Goal: Task Accomplishment & Management: Complete application form

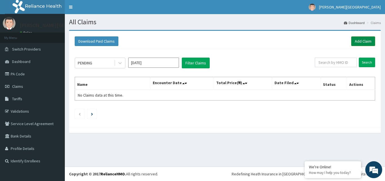
click at [370, 37] on link "Add Claim" at bounding box center [363, 41] width 24 height 10
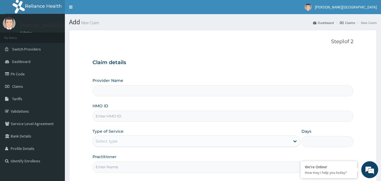
type input "[PERSON_NAME][GEOGRAPHIC_DATA]"
click at [187, 92] on input "[PERSON_NAME][GEOGRAPHIC_DATA]" at bounding box center [222, 90] width 261 height 11
click at [140, 118] on input "HMO ID" at bounding box center [222, 115] width 261 height 11
type input "SPU/10004/A"
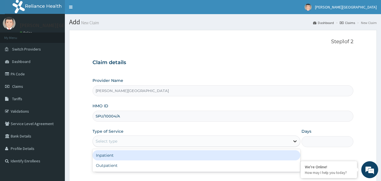
click at [293, 141] on icon at bounding box center [295, 141] width 6 height 6
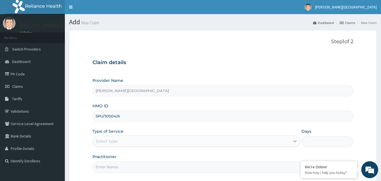
click at [295, 143] on icon at bounding box center [295, 141] width 6 height 6
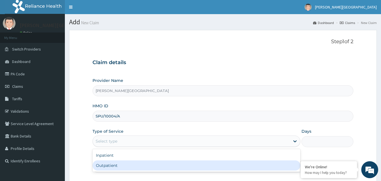
click at [240, 169] on div "Outpatient" at bounding box center [196, 165] width 208 height 10
type input "1"
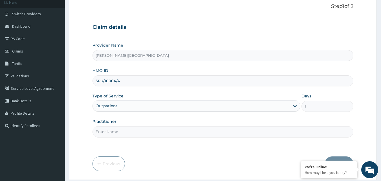
scroll to position [53, 0]
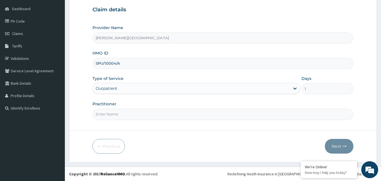
click at [123, 114] on input "Practitioner" at bounding box center [222, 114] width 261 height 11
type input "DR.IDEH"
click at [325, 146] on button "Next" at bounding box center [339, 146] width 28 height 15
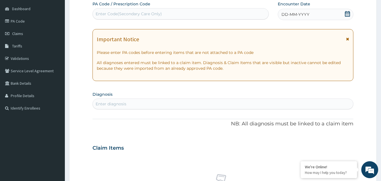
click at [97, 102] on div "Enter diagnosis" at bounding box center [223, 103] width 260 height 9
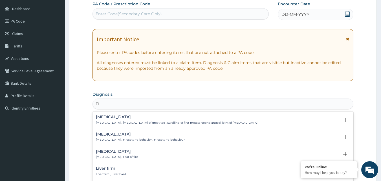
type input "F"
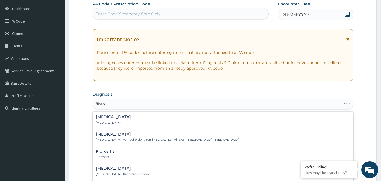
type input "fibroa"
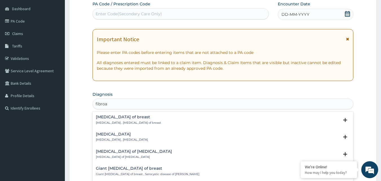
click at [101, 116] on h4 "Fibroadenoma of breast" at bounding box center [128, 117] width 65 height 4
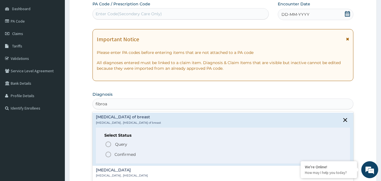
click at [109, 154] on icon "status option filled" at bounding box center [108, 154] width 7 height 7
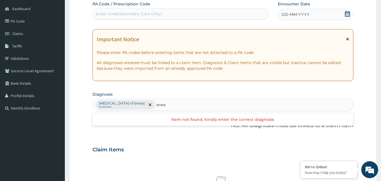
type input "ane"
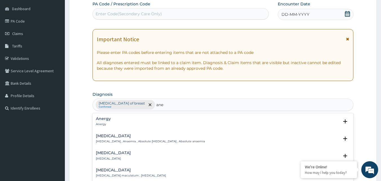
click at [121, 137] on h4 "Anemia" at bounding box center [150, 136] width 109 height 4
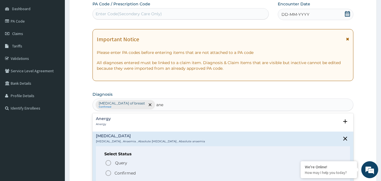
click at [107, 170] on icon "status option filled" at bounding box center [108, 172] width 7 height 7
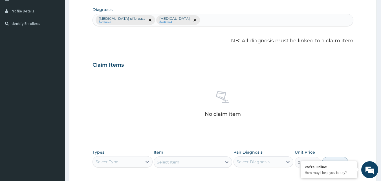
scroll to position [165, 0]
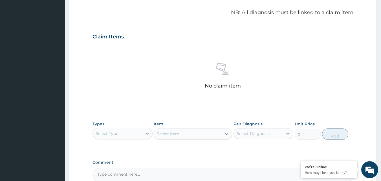
click at [146, 134] on icon at bounding box center [147, 133] width 6 height 6
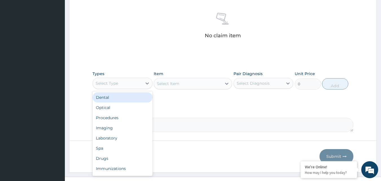
scroll to position [222, 0]
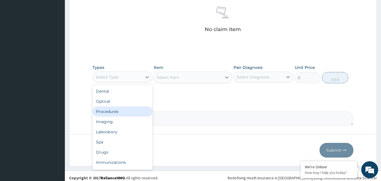
click at [124, 113] on div "Procedures" at bounding box center [122, 111] width 60 height 10
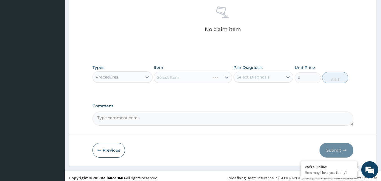
click at [227, 77] on icon at bounding box center [226, 77] width 3 height 2
type input "g"
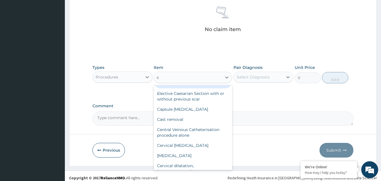
scroll to position [507, 0]
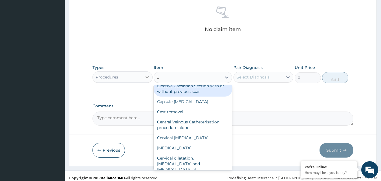
type input "c"
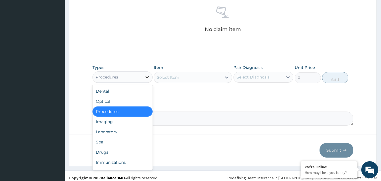
click at [146, 78] on icon at bounding box center [147, 77] width 6 height 6
click at [119, 130] on div "Laboratory" at bounding box center [122, 132] width 60 height 10
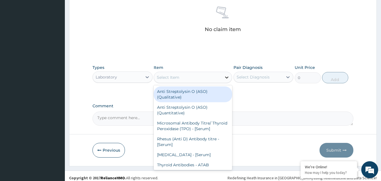
click at [227, 77] on icon at bounding box center [226, 77] width 3 height 2
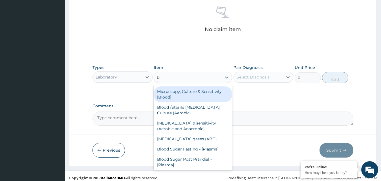
type input "b"
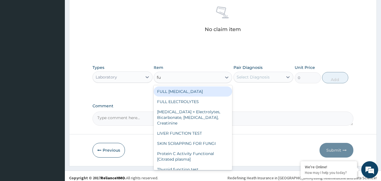
type input "f"
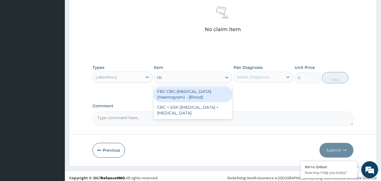
type input "cbc"
click at [204, 98] on div "FBC CBC-Complete Blood Count (Haemogram) - [Blood]" at bounding box center [193, 94] width 78 height 16
type input "4600"
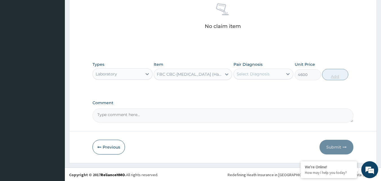
scroll to position [226, 0]
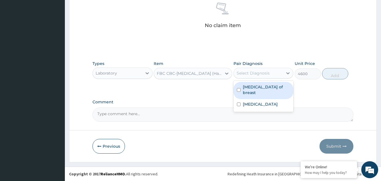
click at [282, 74] on div "Select Diagnosis" at bounding box center [258, 72] width 49 height 9
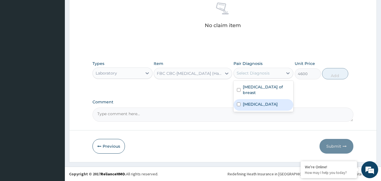
click at [238, 105] on input "checkbox" at bounding box center [239, 104] width 4 height 4
checkbox input "true"
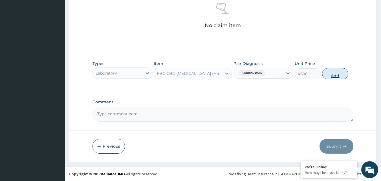
click at [333, 72] on button "Add" at bounding box center [335, 73] width 26 height 11
type input "0"
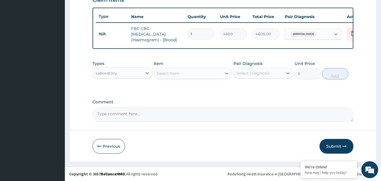
scroll to position [206, 0]
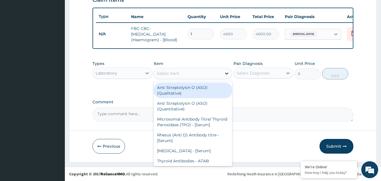
click at [227, 75] on icon at bounding box center [227, 73] width 6 height 6
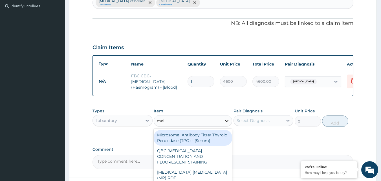
scroll to position [150, 0]
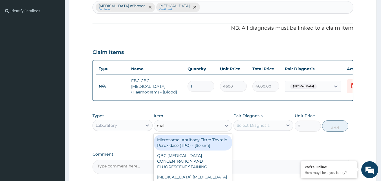
type input "mal"
click at [292, 85] on span "Anemia" at bounding box center [303, 86] width 26 height 6
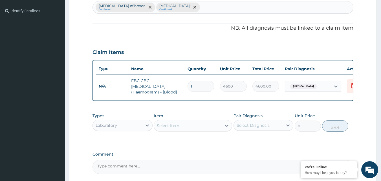
click at [292, 85] on span "Anemia" at bounding box center [303, 86] width 26 height 6
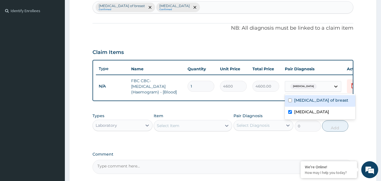
click at [336, 86] on icon at bounding box center [335, 86] width 3 height 2
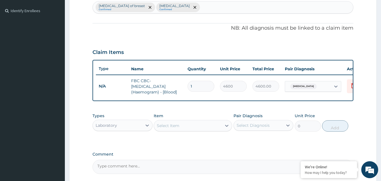
click at [183, 3] on div "Fibroadenoma of breast Confirmed Anemia Confirmed" at bounding box center [223, 7] width 260 height 12
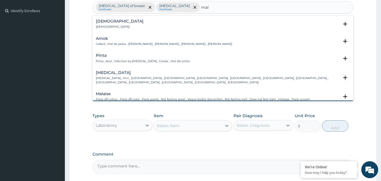
type input "mala"
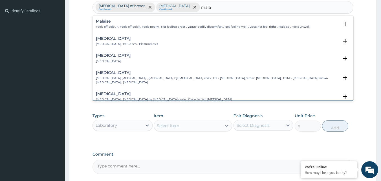
click at [131, 42] on p "Malaria , Paludism , Plasmodiosis" at bounding box center [127, 44] width 62 height 4
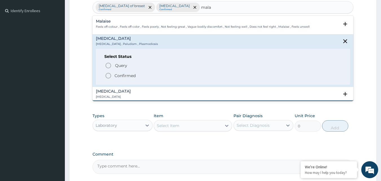
click at [107, 74] on icon "status option filled" at bounding box center [108, 75] width 7 height 7
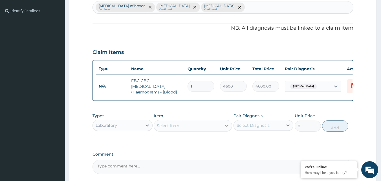
click at [227, 128] on icon at bounding box center [227, 126] width 6 height 6
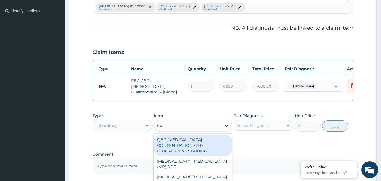
type input "mala"
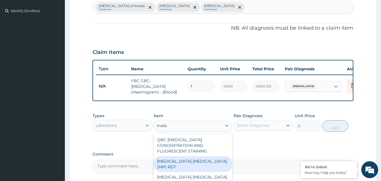
click at [211, 163] on div "MALARIA PARASITE (MP) RDT" at bounding box center [193, 164] width 78 height 16
type input "1725"
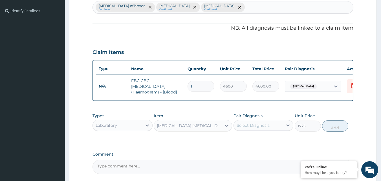
click at [254, 128] on div "Select Diagnosis" at bounding box center [252, 125] width 33 height 6
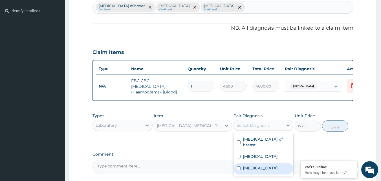
click at [233, 175] on div "Fibroadenoma of breast Anemia Malaria" at bounding box center [263, 154] width 60 height 43
click at [237, 170] on input "checkbox" at bounding box center [239, 168] width 4 height 4
checkbox input "true"
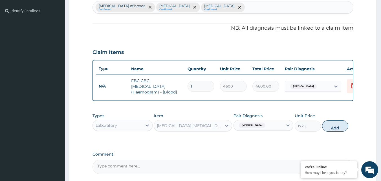
click at [336, 129] on button "Add" at bounding box center [335, 125] width 26 height 11
type input "0"
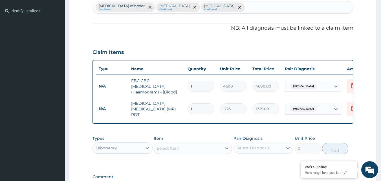
click at [217, 147] on div "Select Item" at bounding box center [188, 147] width 68 height 9
type input "pcv"
click at [214, 162] on div "PCV" at bounding box center [193, 162] width 78 height 10
click at [214, 162] on div "Types Laboratory Item option MALARIA PARASITE (MP) RDT, selected. option PCV fo…" at bounding box center [222, 148] width 261 height 33
type input "2300"
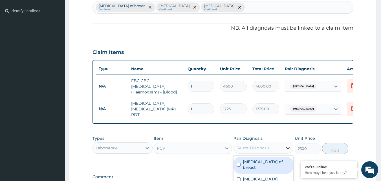
click at [287, 148] on icon at bounding box center [288, 148] width 6 height 6
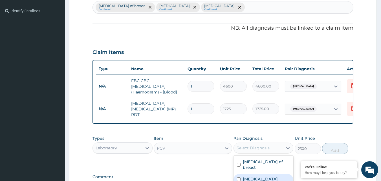
click at [238, 179] on input "checkbox" at bounding box center [239, 179] width 4 height 4
checkbox input "true"
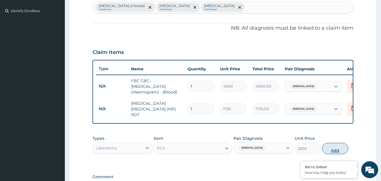
click at [343, 149] on button "Add" at bounding box center [335, 148] width 26 height 11
type input "0"
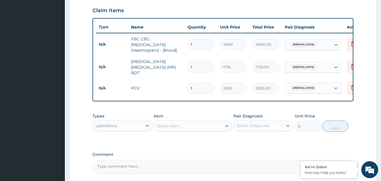
scroll to position [206, 0]
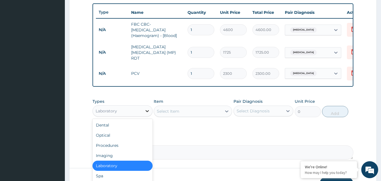
click at [148, 114] on icon at bounding box center [147, 111] width 6 height 6
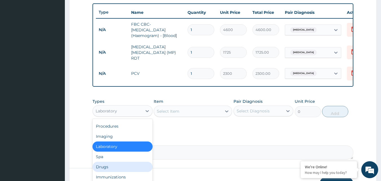
click at [108, 167] on div "Drugs" at bounding box center [122, 166] width 60 height 10
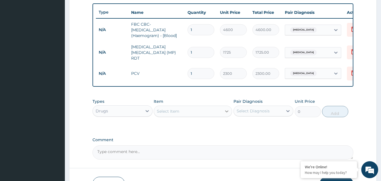
click at [222, 110] on div at bounding box center [227, 111] width 10 height 10
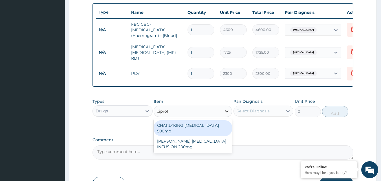
type input "ciproflo"
click at [212, 129] on div "CHARLYKING CIPROFLOXACIN 500mg" at bounding box center [193, 128] width 78 height 16
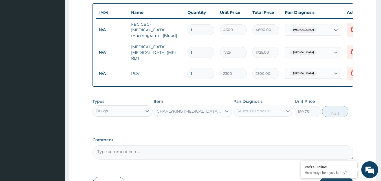
click at [289, 113] on icon at bounding box center [288, 111] width 6 height 6
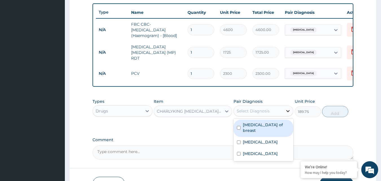
click at [286, 110] on icon at bounding box center [288, 111] width 6 height 6
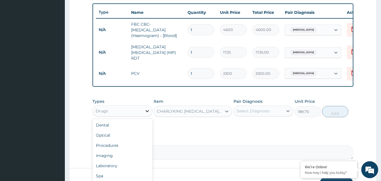
click at [147, 111] on icon at bounding box center [147, 111] width 6 height 6
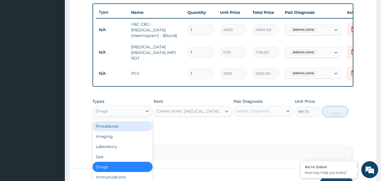
click at [127, 129] on div "Procedures" at bounding box center [122, 126] width 60 height 10
type input "0"
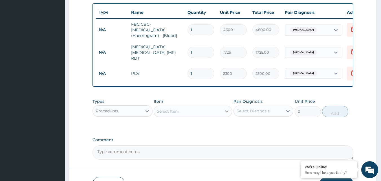
click at [225, 110] on icon at bounding box center [227, 111] width 6 height 6
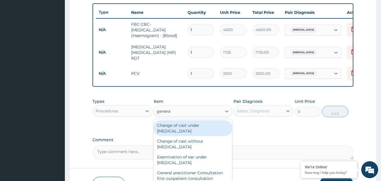
type input "general"
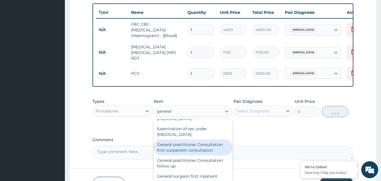
click at [201, 147] on div "General practitioner Consultation first outpatient consultation" at bounding box center [193, 147] width 78 height 16
type input "3795"
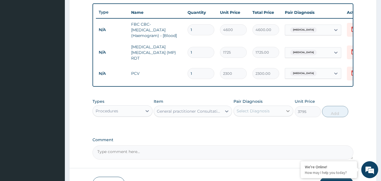
click at [283, 110] on div at bounding box center [288, 111] width 10 height 10
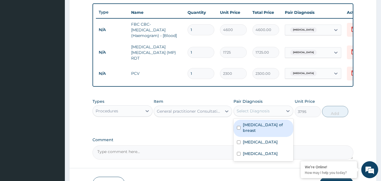
click at [236, 125] on div "Fibroadenoma of breast" at bounding box center [263, 127] width 60 height 17
checkbox input "true"
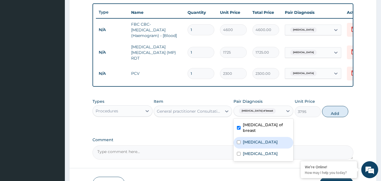
click at [235, 143] on div "Anemia" at bounding box center [263, 143] width 60 height 12
checkbox input "true"
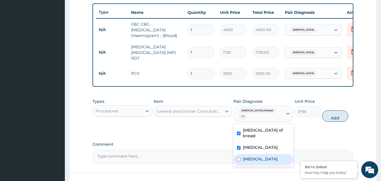
click at [237, 158] on input "checkbox" at bounding box center [239, 159] width 4 height 4
checkbox input "true"
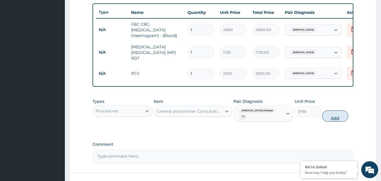
click at [324, 119] on button "Add" at bounding box center [335, 115] width 26 height 11
type input "0"
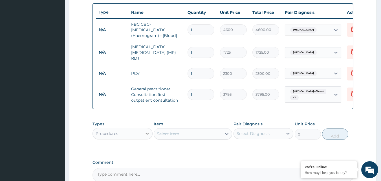
click at [145, 135] on icon at bounding box center [147, 133] width 6 height 6
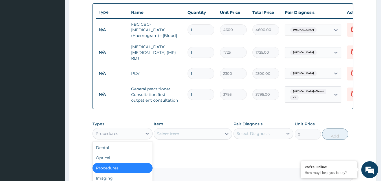
scroll to position [19, 0]
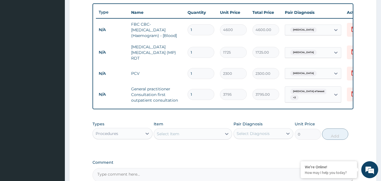
click at [77, 153] on form "Step 2 of 2 PA Code / Prescription Code Enter Code(Secondary Care Only) Encount…" at bounding box center [222, 23] width 307 height 399
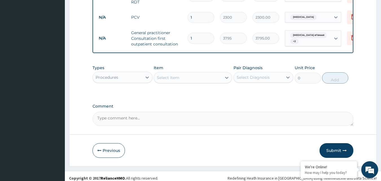
scroll to position [263, 0]
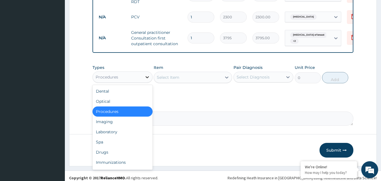
click at [146, 77] on icon at bounding box center [146, 77] width 3 height 2
click at [132, 153] on div "Drugs" at bounding box center [122, 152] width 60 height 10
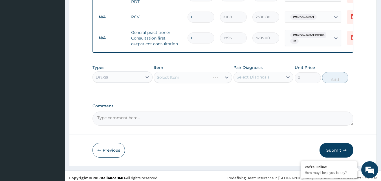
click at [225, 77] on div "Select Item" at bounding box center [193, 77] width 78 height 11
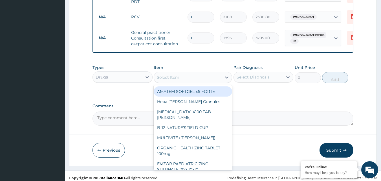
click at [216, 80] on div "Select Item" at bounding box center [188, 77] width 68 height 9
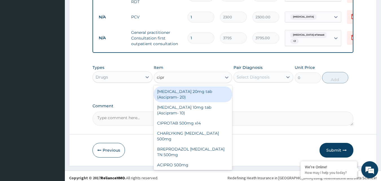
type input "cipro"
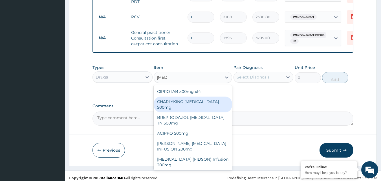
click at [207, 108] on div "CHARLYKING CIPROFLOXACIN 500mg" at bounding box center [193, 104] width 78 height 16
type input "189.75"
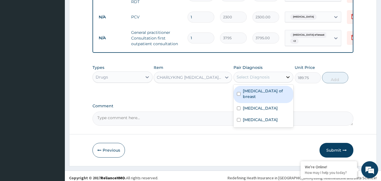
click at [287, 78] on icon at bounding box center [287, 77] width 3 height 2
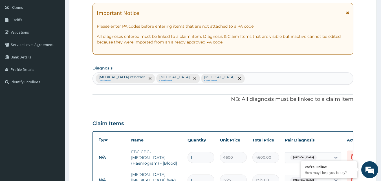
scroll to position [65, 0]
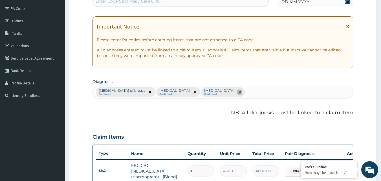
click at [237, 90] on span "remove selection option" at bounding box center [239, 91] width 5 height 5
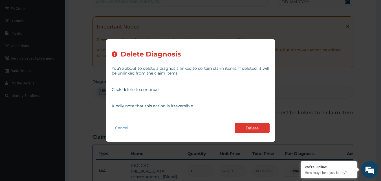
click at [247, 128] on button "Delete" at bounding box center [251, 128] width 35 height 10
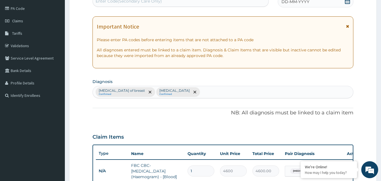
click at [177, 90] on div "Fibroadenoma of breast Confirmed Anemia Confirmed" at bounding box center [223, 92] width 260 height 12
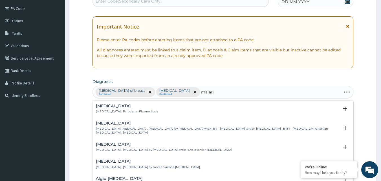
type input "malaria"
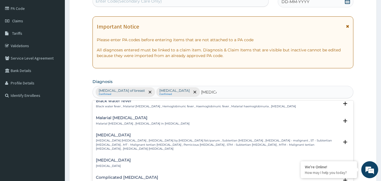
scroll to position [225, 0]
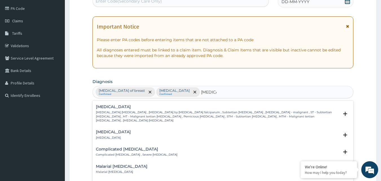
click at [116, 147] on div "Complicated malaria Complicated malaria , Severe malaria" at bounding box center [136, 152] width 81 height 10
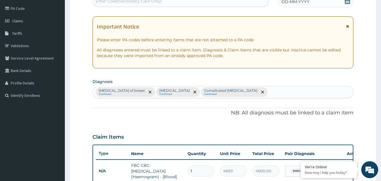
click at [204, 93] on small "Confirmed" at bounding box center [230, 94] width 53 height 3
click at [204, 90] on p "Complicated malaria" at bounding box center [230, 90] width 53 height 5
click at [204, 89] on p "Complicated malaria" at bounding box center [230, 90] width 53 height 5
click at [261, 90] on icon "remove selection option" at bounding box center [262, 91] width 3 height 3
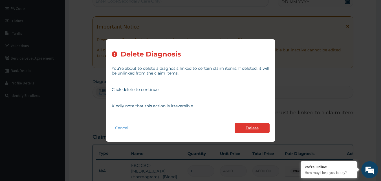
click at [239, 123] on button "Delete" at bounding box center [251, 128] width 35 height 10
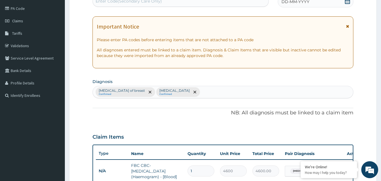
click at [183, 90] on div "Fibroadenoma of breast Confirmed Anemia Confirmed" at bounding box center [223, 92] width 260 height 12
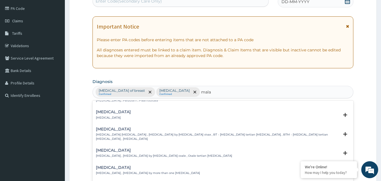
scroll to position [56, 0]
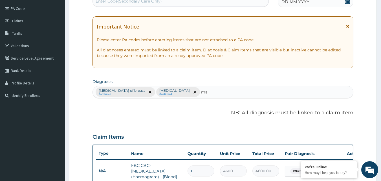
type input "m"
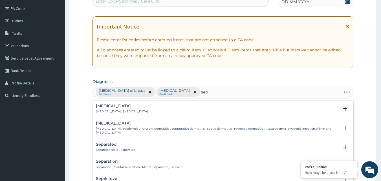
type input "seps"
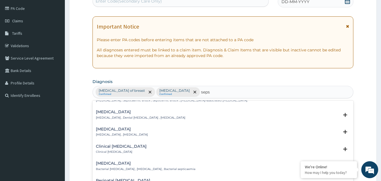
scroll to position [0, 0]
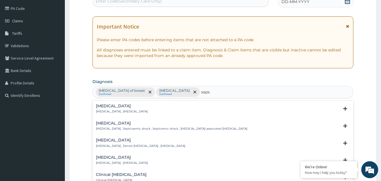
click at [109, 108] on div "Sepsis Systemic infection , Sepsis" at bounding box center [122, 109] width 52 height 10
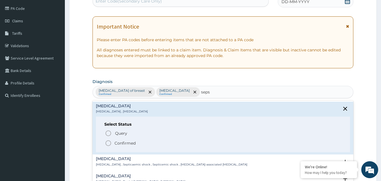
click at [106, 142] on icon "status option filled" at bounding box center [108, 143] width 7 height 7
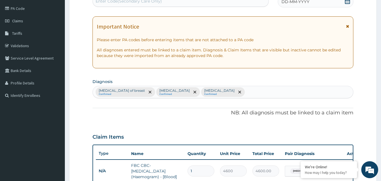
click at [208, 94] on div "Fibroadenoma of breast Confirmed Anemia Confirmed Sepsis Confirmed" at bounding box center [223, 92] width 260 height 12
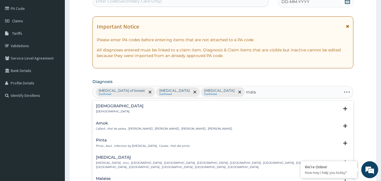
type input "malar"
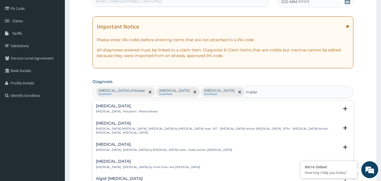
click at [137, 112] on p "Malaria , Paludism , Plasmodiosis" at bounding box center [127, 111] width 62 height 4
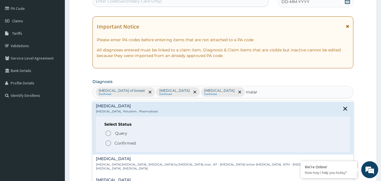
click at [110, 142] on icon "status option filled" at bounding box center [108, 143] width 7 height 7
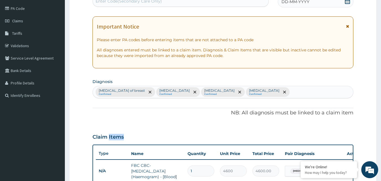
click at [110, 142] on div "Claim Items" at bounding box center [222, 135] width 261 height 15
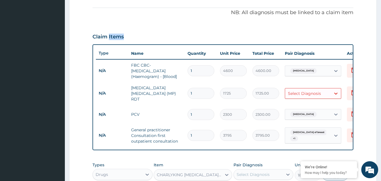
scroll to position [178, 0]
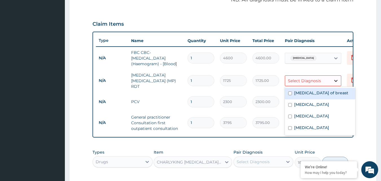
click at [336, 80] on icon at bounding box center [335, 81] width 3 height 2
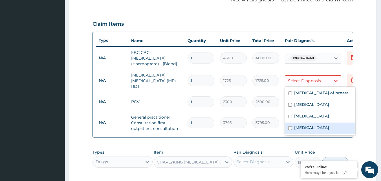
click at [322, 130] on div "Malaria" at bounding box center [320, 128] width 70 height 12
checkbox input "true"
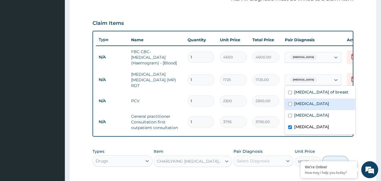
scroll to position [181, 0]
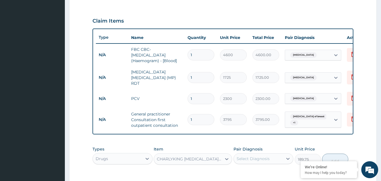
click at [373, 81] on form "Step 2 of 2 PA Code / Prescription Code Enter Code(Secondary Care Only) Encount…" at bounding box center [222, 48] width 307 height 399
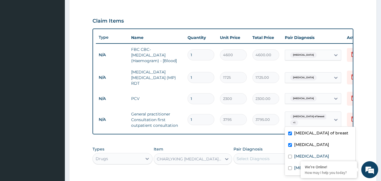
click at [330, 116] on div "Fibroadenoma of breast + 1" at bounding box center [308, 120] width 46 height 16
click at [287, 156] on div "Sepsis" at bounding box center [320, 157] width 70 height 12
checkbox input "true"
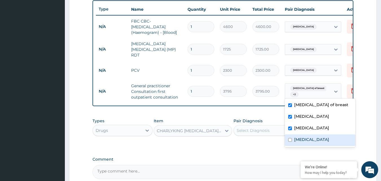
click at [289, 141] on div "Malaria" at bounding box center [320, 140] width 70 height 12
checkbox input "true"
click at [375, 85] on form "Step 2 of 2 PA Code / Prescription Code Enter Code(Secondary Care Only) Encount…" at bounding box center [222, 19] width 307 height 399
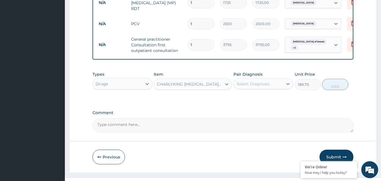
scroll to position [266, 0]
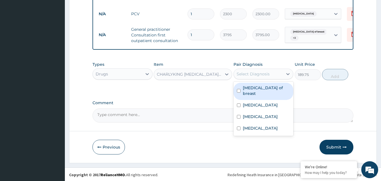
click at [281, 73] on div "Select Diagnosis" at bounding box center [258, 73] width 49 height 9
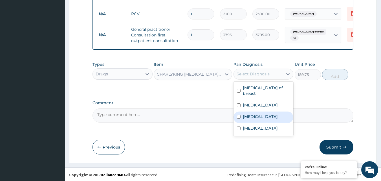
click at [269, 116] on div "Sepsis" at bounding box center [263, 117] width 60 height 12
checkbox input "true"
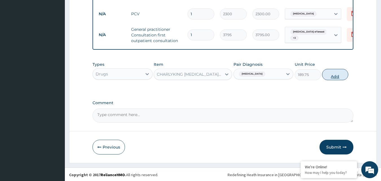
click at [335, 79] on button "Add" at bounding box center [335, 74] width 26 height 11
type input "0"
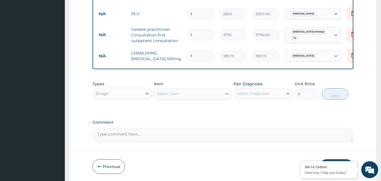
click at [227, 93] on icon at bounding box center [227, 94] width 6 height 6
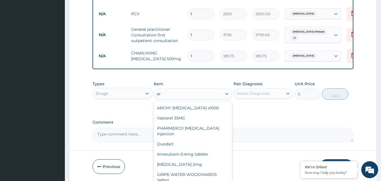
type input "a"
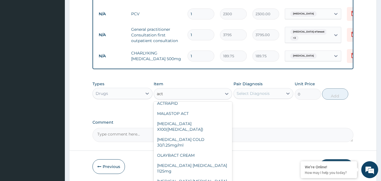
scroll to position [0, 0]
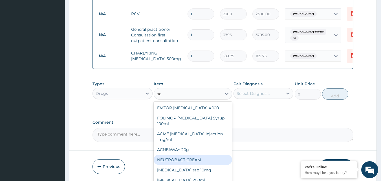
type input "a"
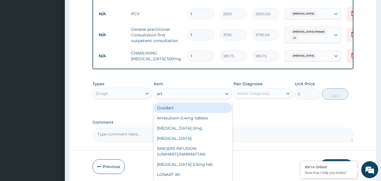
type input "arte"
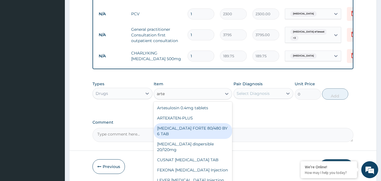
click at [175, 125] on div "COARTEM FORTE 80/480 BY 6 TAB" at bounding box center [193, 131] width 78 height 16
type input "480.7"
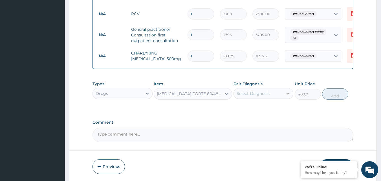
click at [287, 92] on icon at bounding box center [288, 93] width 6 height 6
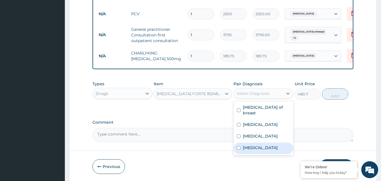
click at [262, 146] on div "Malaria" at bounding box center [263, 148] width 60 height 12
checkbox input "true"
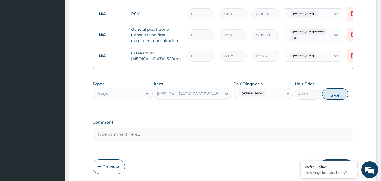
click at [338, 94] on button "Add" at bounding box center [335, 93] width 26 height 11
type input "0"
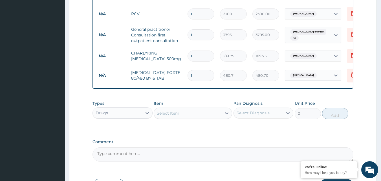
click at [192, 51] on input "1" at bounding box center [200, 55] width 27 height 11
type input "0.00"
type input "6"
type input "1138.50"
type input "0.00"
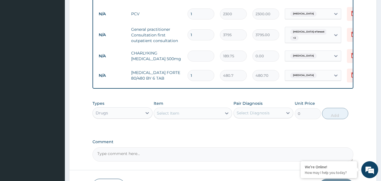
type input "1"
type input "189.75"
type input "10"
type input "1897.50"
type input "10"
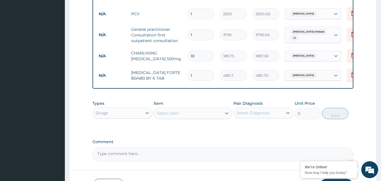
click at [193, 71] on input "1" at bounding box center [200, 75] width 27 height 11
type input "0.00"
type input "6"
type input "2884.20"
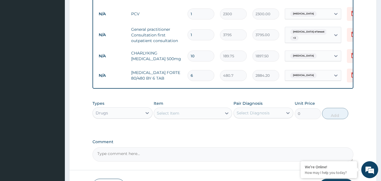
type input "6"
click at [198, 114] on div "Select Item" at bounding box center [188, 113] width 68 height 9
type input "bloo"
click at [199, 128] on div "FEROVITAL BLOOD TONIC 200ml" at bounding box center [193, 127] width 78 height 10
type input "1265"
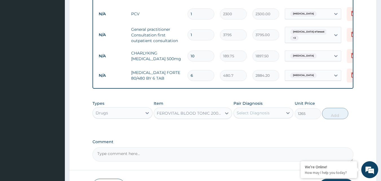
click at [278, 112] on div "Select Diagnosis" at bounding box center [258, 112] width 49 height 9
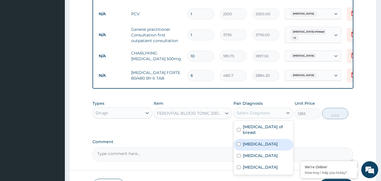
click at [241, 145] on div "Anemia" at bounding box center [263, 145] width 60 height 12
checkbox input "true"
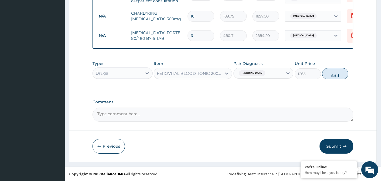
scroll to position [307, 0]
click at [336, 146] on button "Submit" at bounding box center [336, 146] width 34 height 15
click at [332, 146] on button "Submit" at bounding box center [336, 146] width 34 height 15
click at [346, 145] on icon "button" at bounding box center [344, 146] width 4 height 4
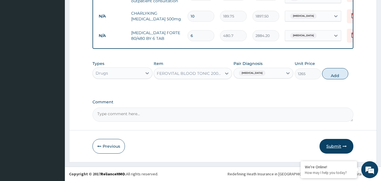
click at [338, 141] on button "Submit" at bounding box center [336, 146] width 34 height 15
click at [329, 147] on button "Submit" at bounding box center [336, 146] width 34 height 15
drag, startPoint x: 329, startPoint y: 147, endPoint x: 332, endPoint y: 145, distance: 3.7
click at [332, 145] on button "Submit" at bounding box center [336, 146] width 34 height 15
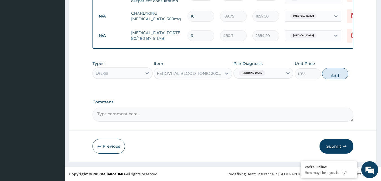
click at [332, 145] on button "Submit" at bounding box center [336, 146] width 34 height 15
click at [328, 147] on button "Submit" at bounding box center [336, 146] width 34 height 15
click at [331, 143] on button "Submit" at bounding box center [336, 146] width 34 height 15
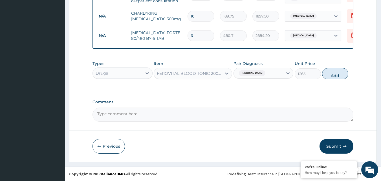
click at [331, 143] on button "Submit" at bounding box center [336, 146] width 34 height 15
click at [342, 145] on button "Submit" at bounding box center [336, 146] width 34 height 15
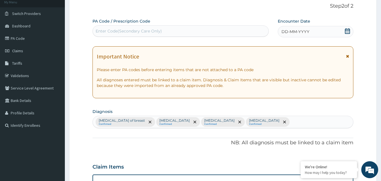
scroll to position [28, 0]
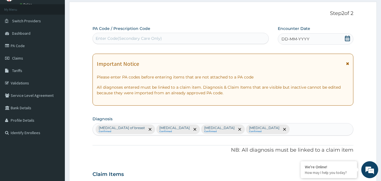
click at [293, 39] on span "DD-MM-YYYY" at bounding box center [295, 39] width 28 height 6
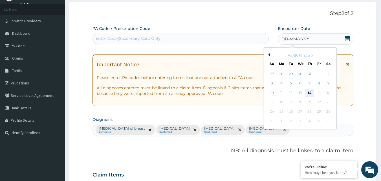
click at [309, 91] on div "14" at bounding box center [309, 92] width 8 height 8
click at [309, 91] on p "All diagnoses entered must be linked to a claim item. Diagnosis & Claim Items t…" at bounding box center [223, 90] width 253 height 11
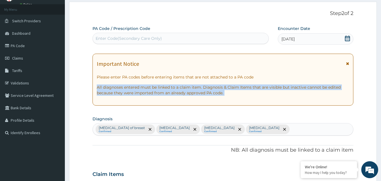
click at [309, 91] on p "All diagnoses entered must be linked to a claim item. Diagnosis & Claim Items t…" at bounding box center [223, 89] width 253 height 11
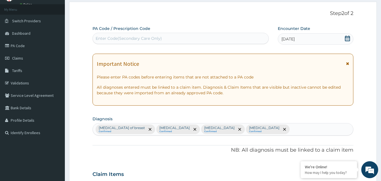
click at [166, 37] on div "Enter Code(Secondary Care Only)" at bounding box center [181, 38] width 176 height 9
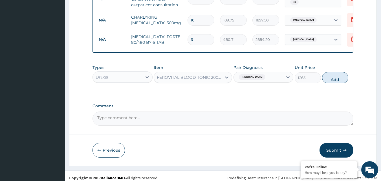
scroll to position [307, 0]
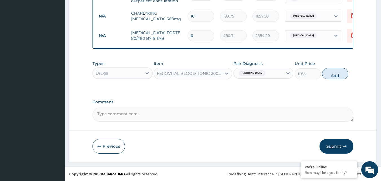
type input "SPU/10004/A"
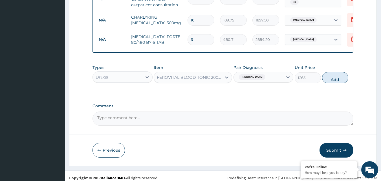
click at [330, 146] on button "Submit" at bounding box center [336, 150] width 34 height 15
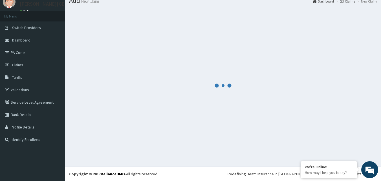
scroll to position [0, 0]
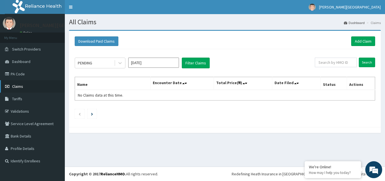
click at [9, 86] on icon at bounding box center [8, 86] width 6 height 4
